Goal: Navigation & Orientation: Find specific page/section

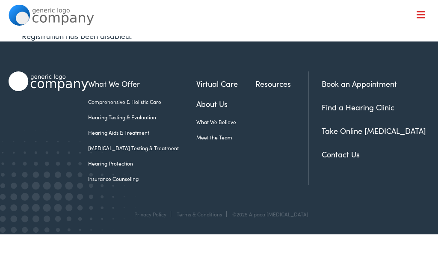
click at [417, 16] on div at bounding box center [421, 15] width 9 height 9
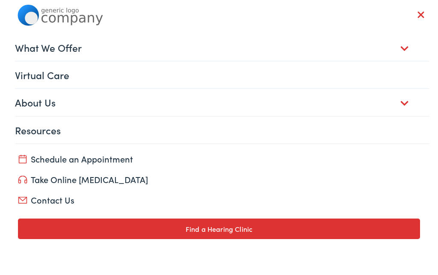
click at [46, 103] on link "About Us" at bounding box center [222, 102] width 414 height 27
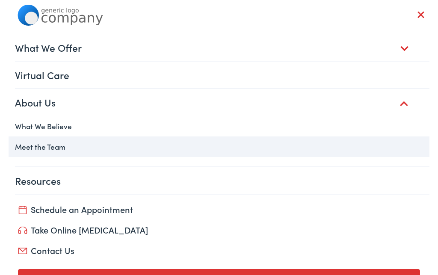
click at [45, 146] on link "Meet the Team" at bounding box center [219, 146] width 420 height 21
